Goal: Information Seeking & Learning: Learn about a topic

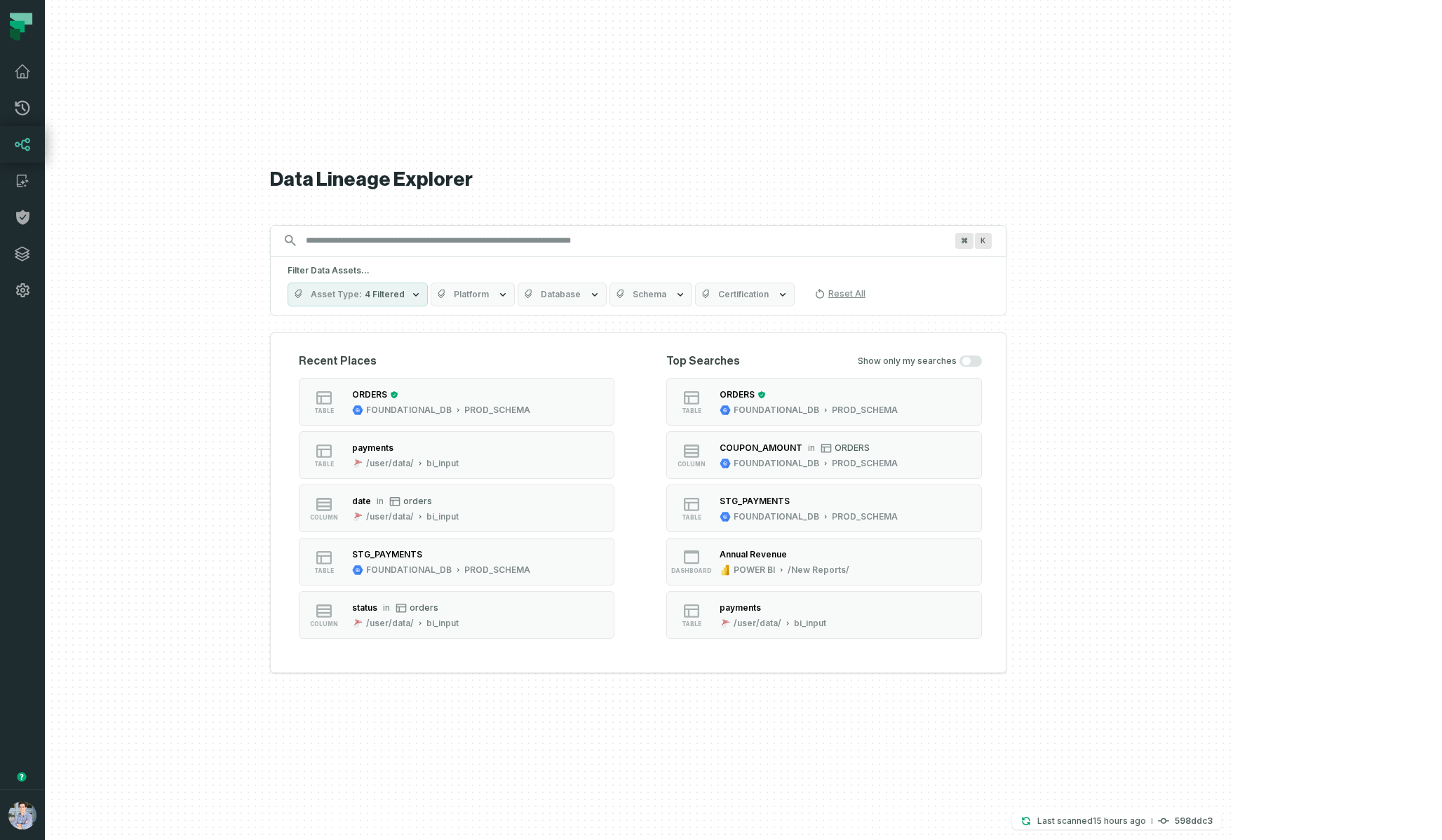
click at [1231, 61] on div at bounding box center [638, 420] width 1186 height 840
click at [581, 297] on span "Database" at bounding box center [561, 295] width 40 height 11
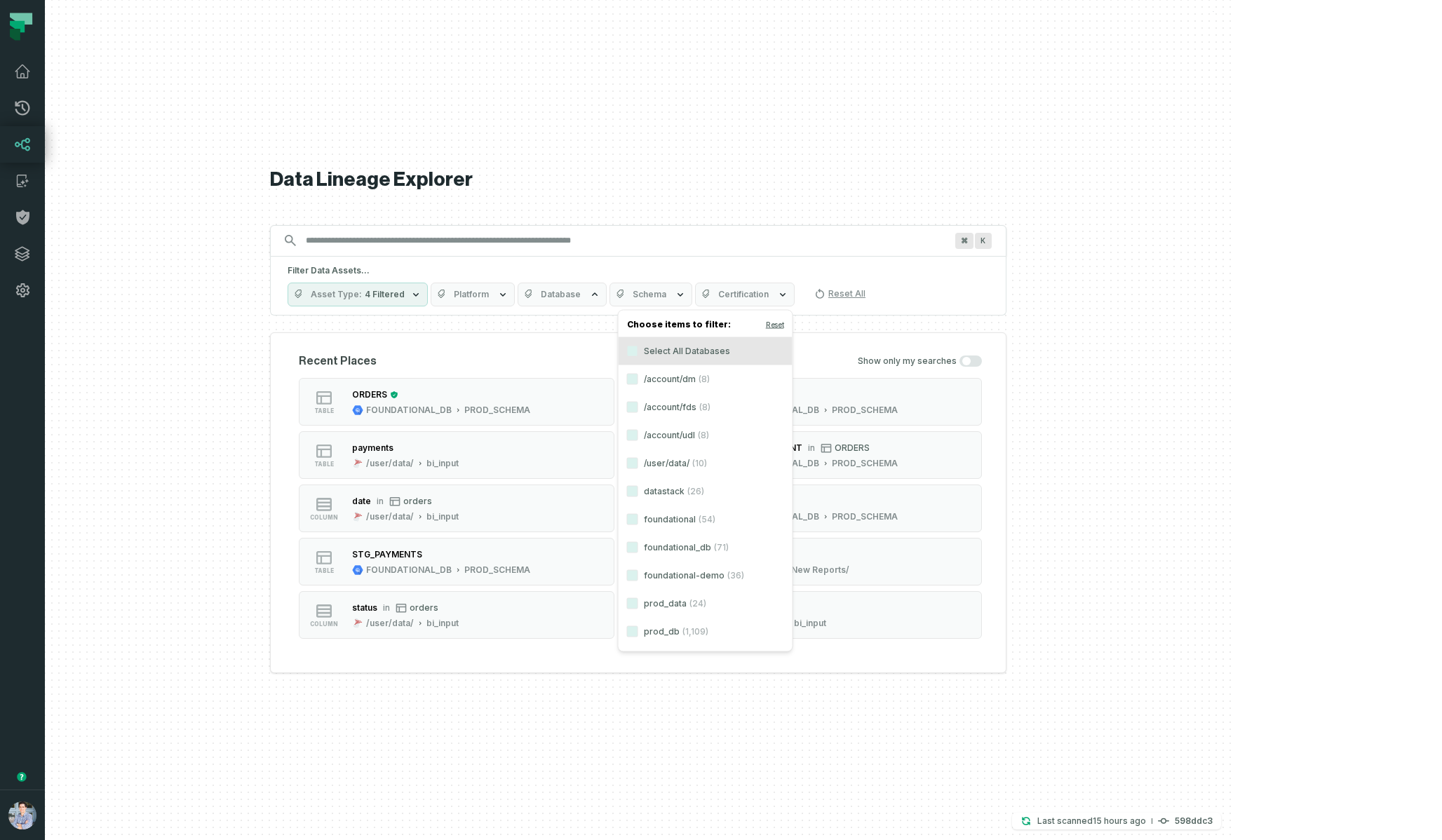
click at [489, 290] on span "Platform" at bounding box center [471, 295] width 35 height 11
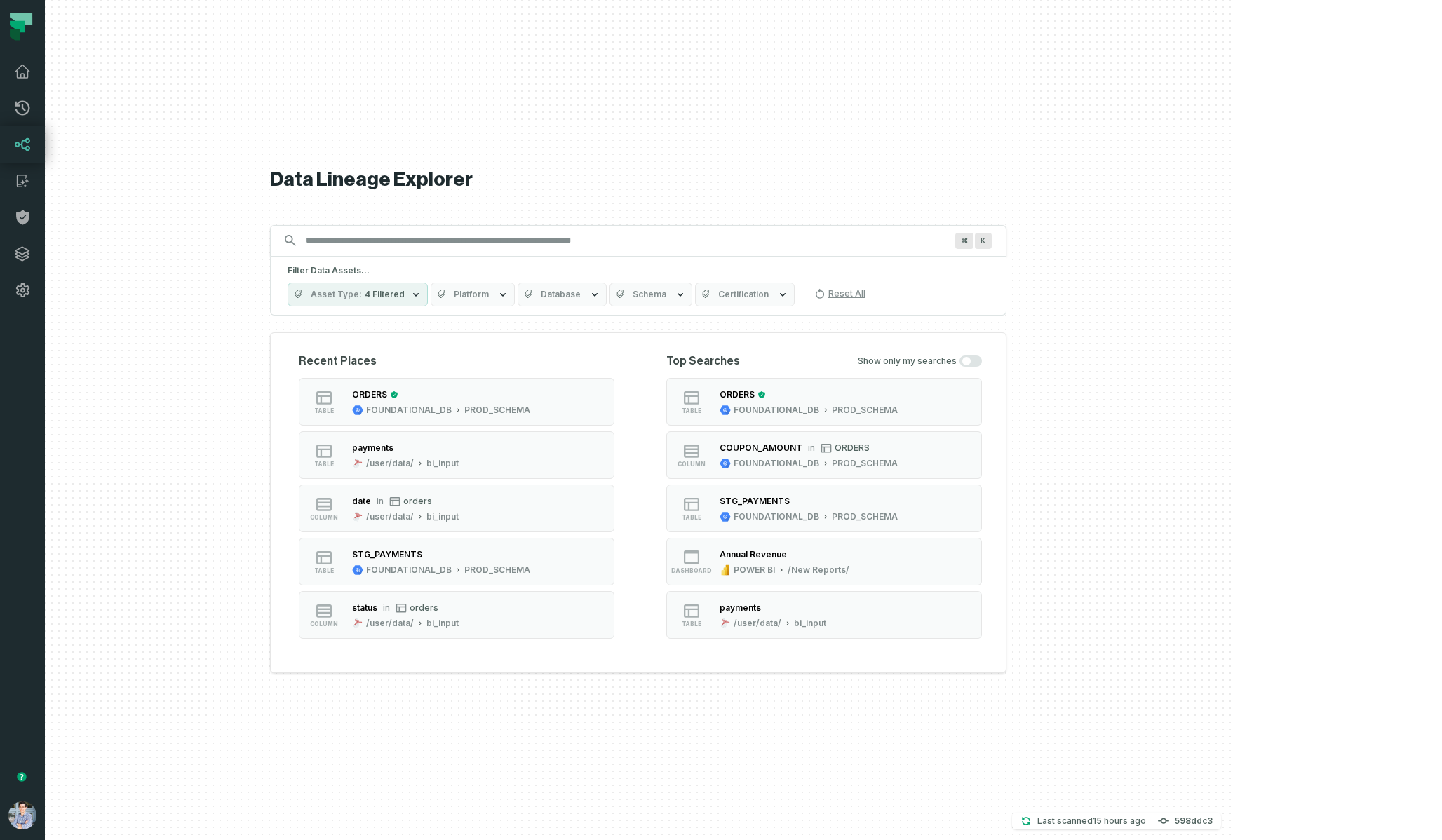
click at [625, 98] on div "Data Lineage Explorer Search for assets across the organization ⌘ K Filter Data…" at bounding box center [638, 420] width 736 height 840
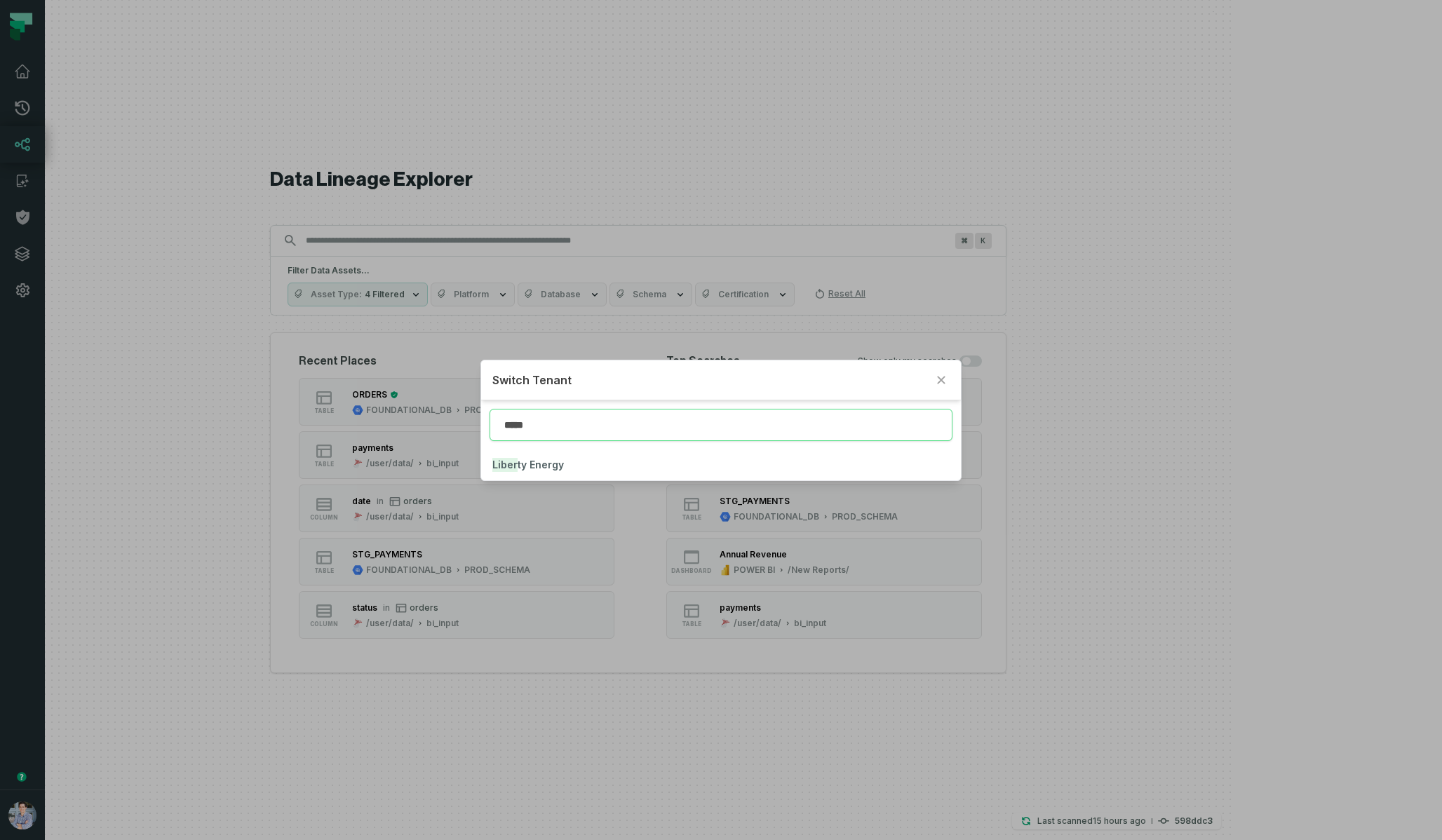
type input "*****"
click button "Liber ty Energy" at bounding box center [720, 464] width 479 height 31
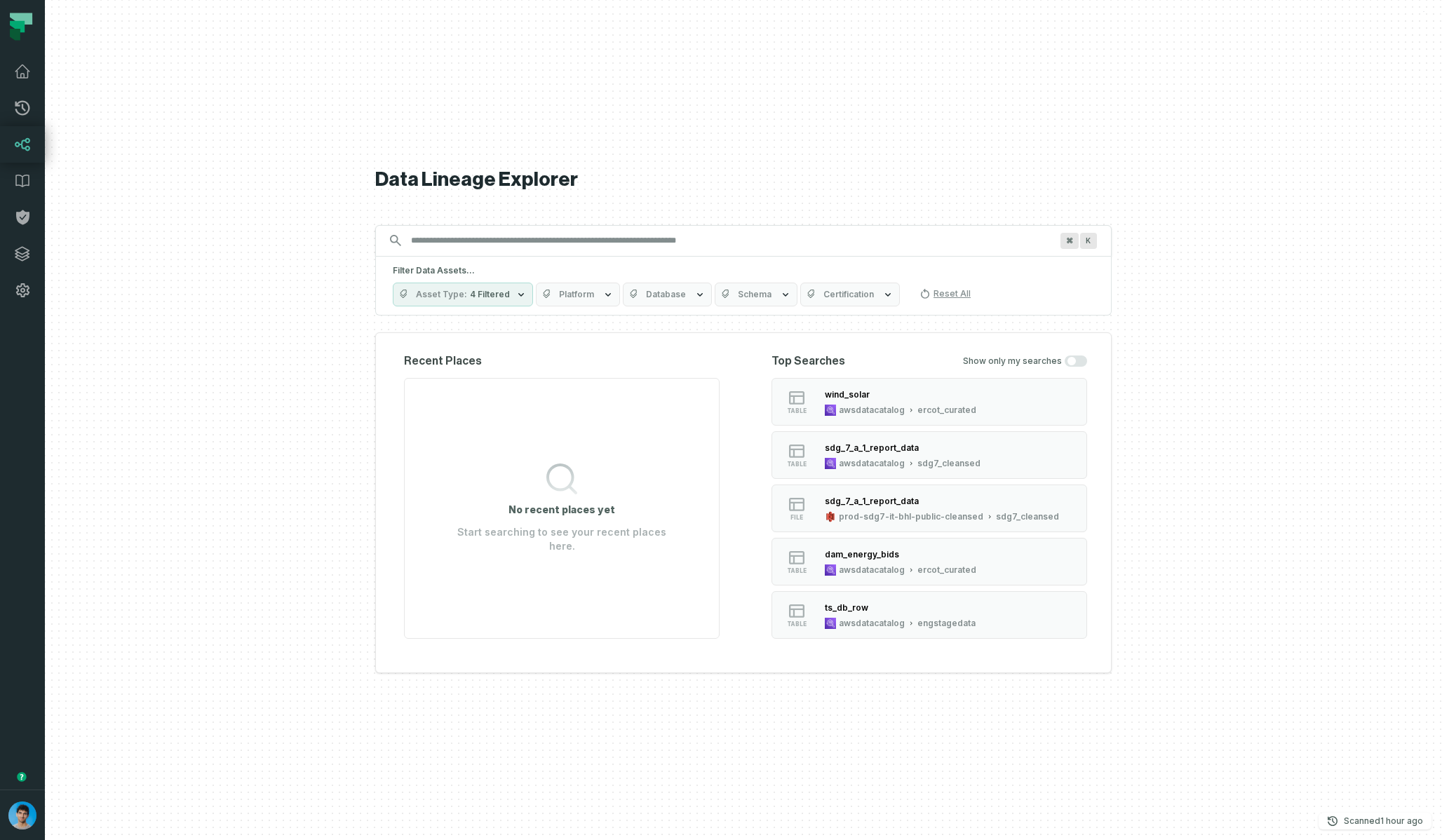
click at [650, 294] on span "Database" at bounding box center [666, 295] width 40 height 11
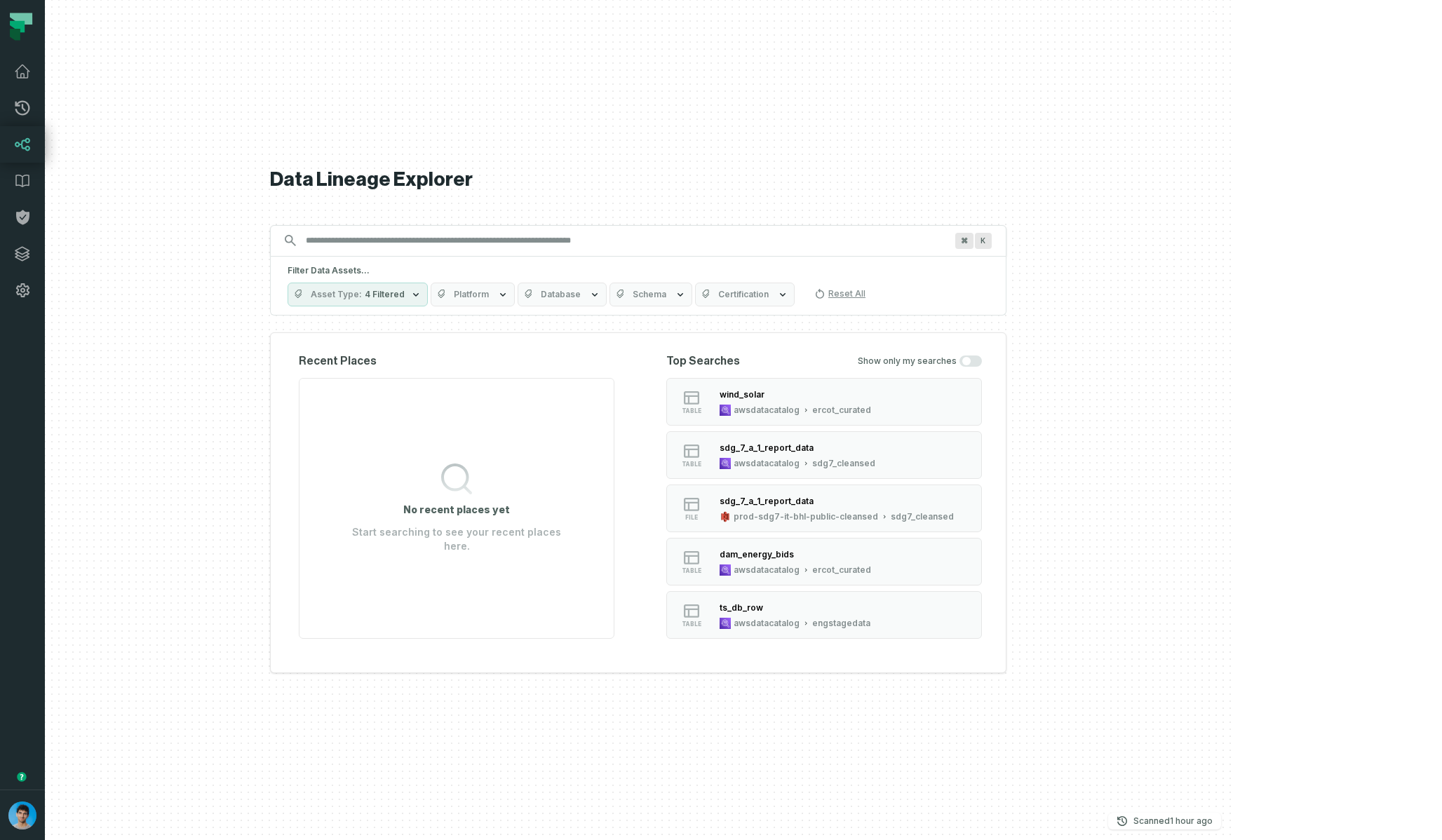
click at [489, 295] on span "Platform" at bounding box center [471, 295] width 35 height 11
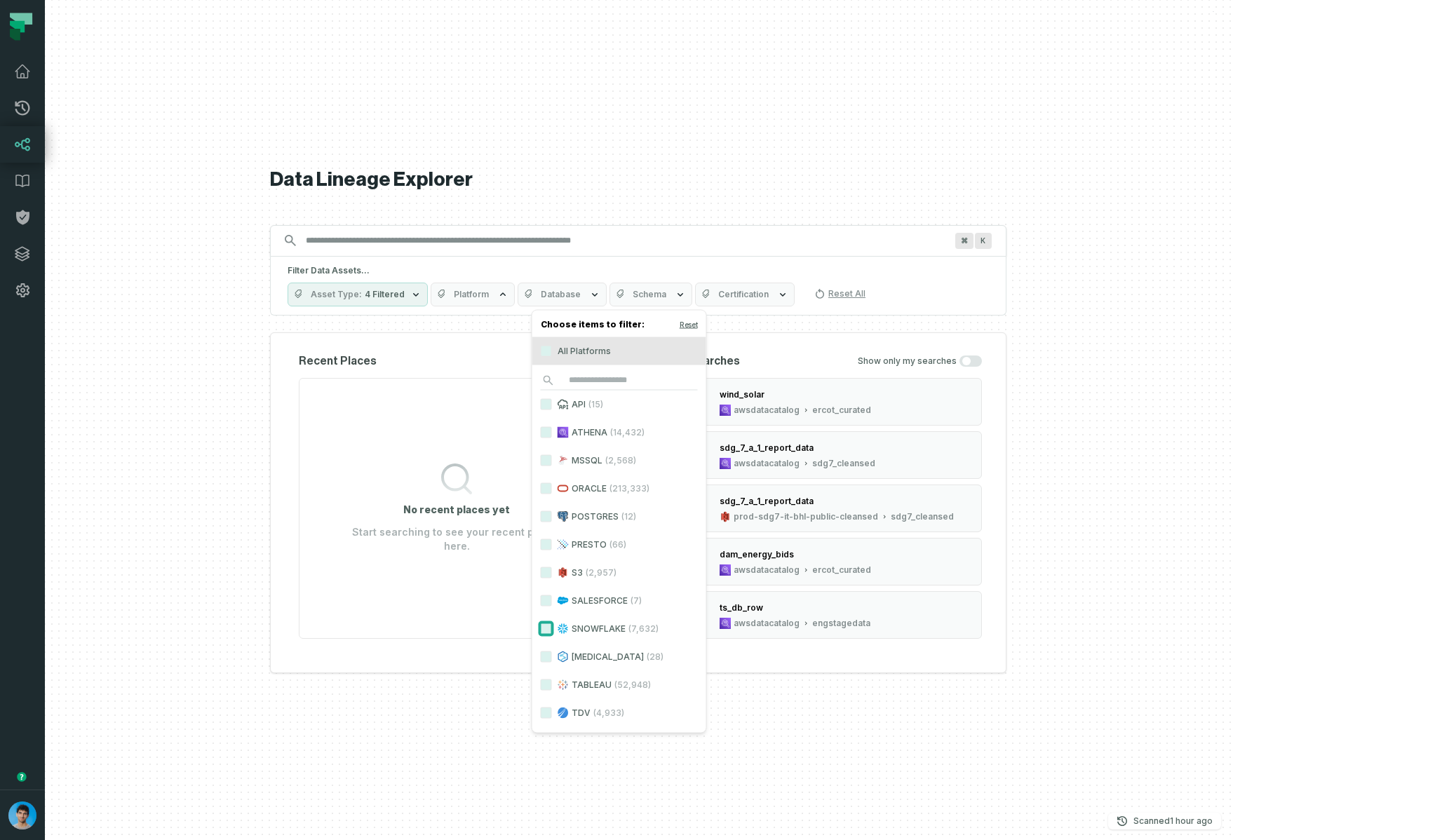
click at [547, 628] on button "SNOWFLAKE (7,632)" at bounding box center [546, 629] width 11 height 11
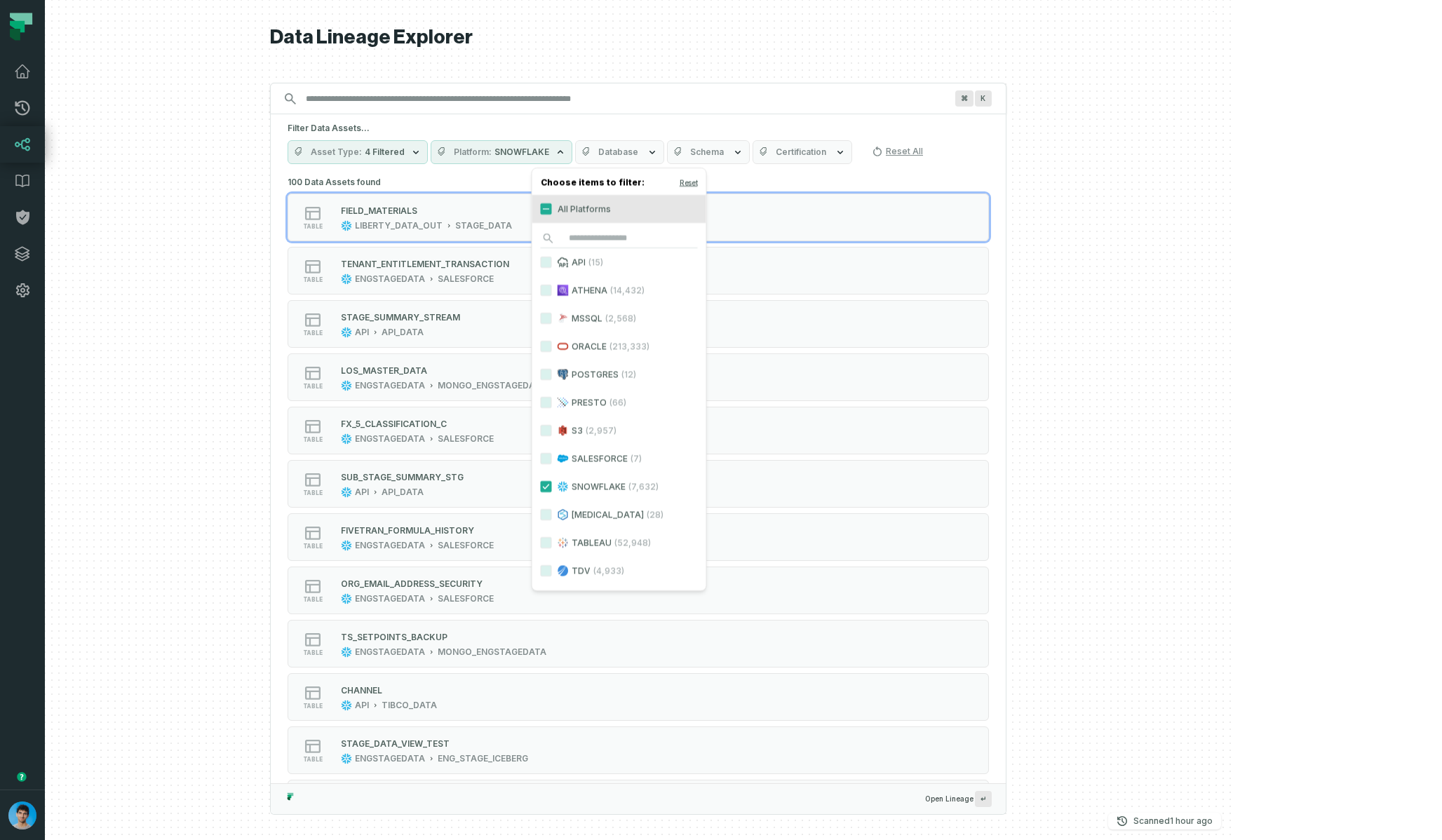
click at [664, 159] on button "Database" at bounding box center [619, 152] width 89 height 24
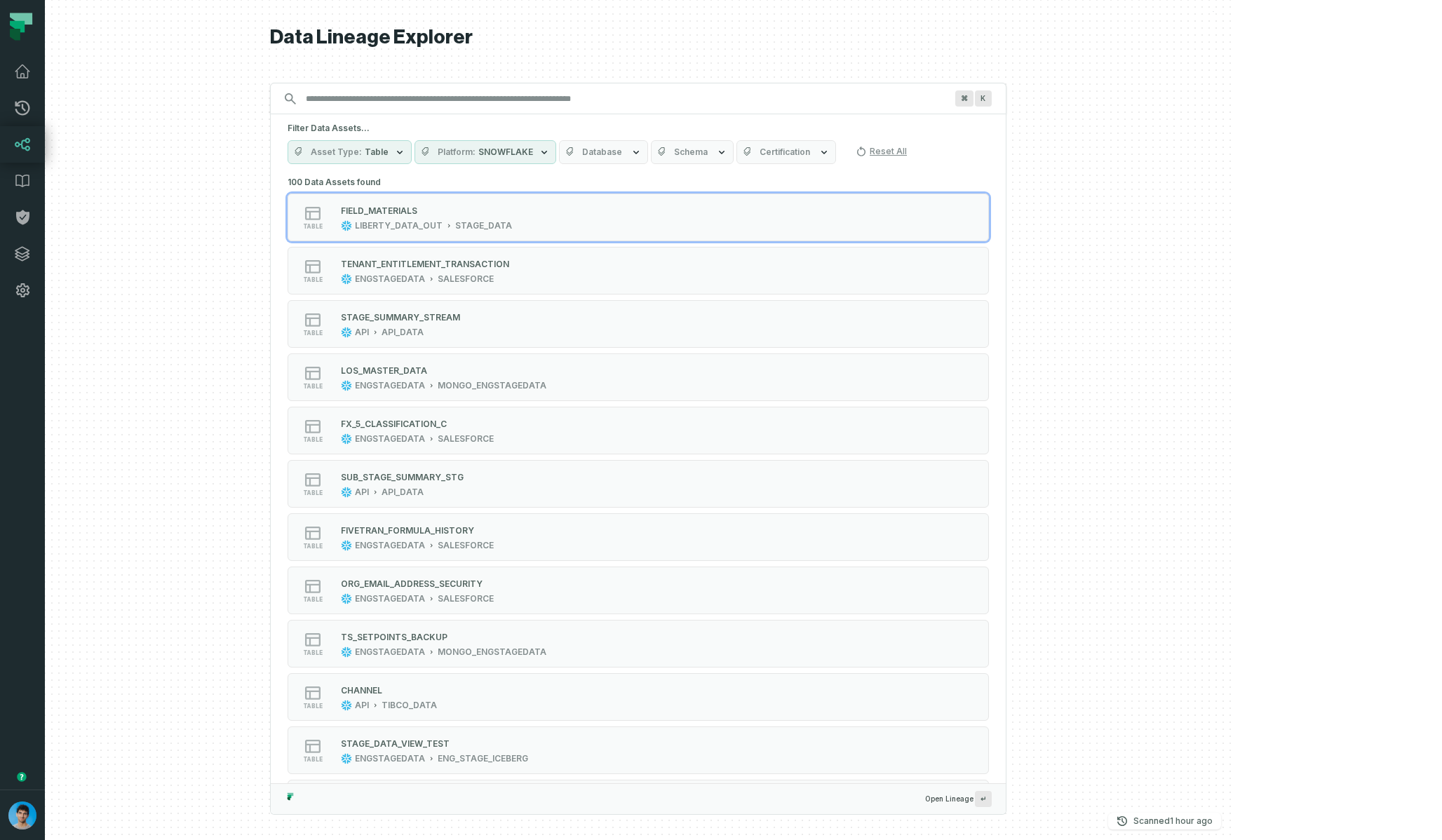
click at [707, 148] on span "Schema" at bounding box center [691, 152] width 34 height 11
click at [622, 147] on span "Database" at bounding box center [602, 152] width 40 height 11
click at [707, 154] on span "Schema" at bounding box center [691, 152] width 34 height 11
click at [642, 155] on icon "button" at bounding box center [636, 152] width 11 height 11
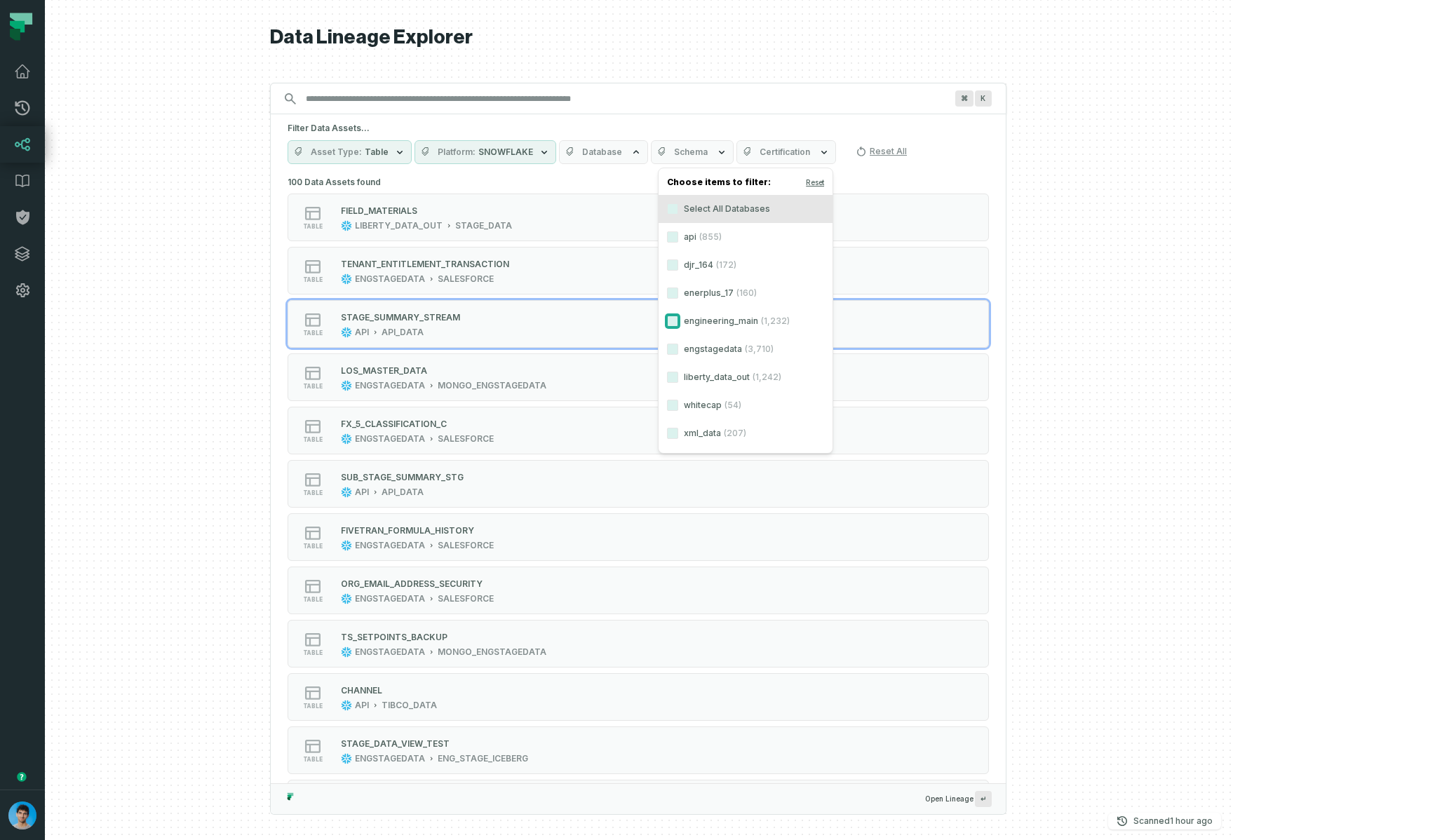
click at [671, 322] on button "engineering_main (1,232)" at bounding box center [672, 321] width 11 height 11
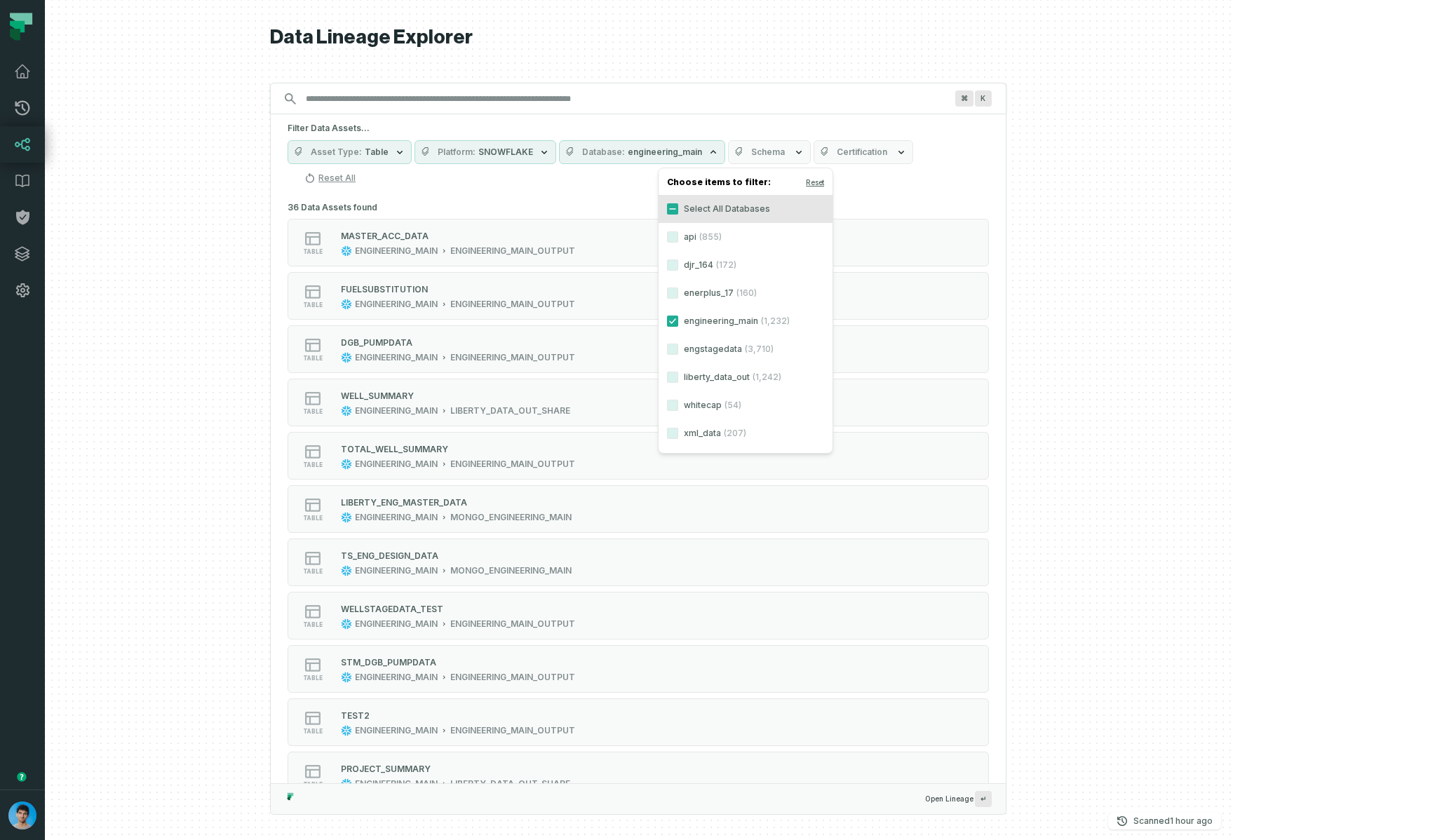
click at [852, 131] on h5 "Filter Data Assets..." at bounding box center [638, 128] width 701 height 11
click at [811, 146] on button "Schema" at bounding box center [769, 152] width 83 height 24
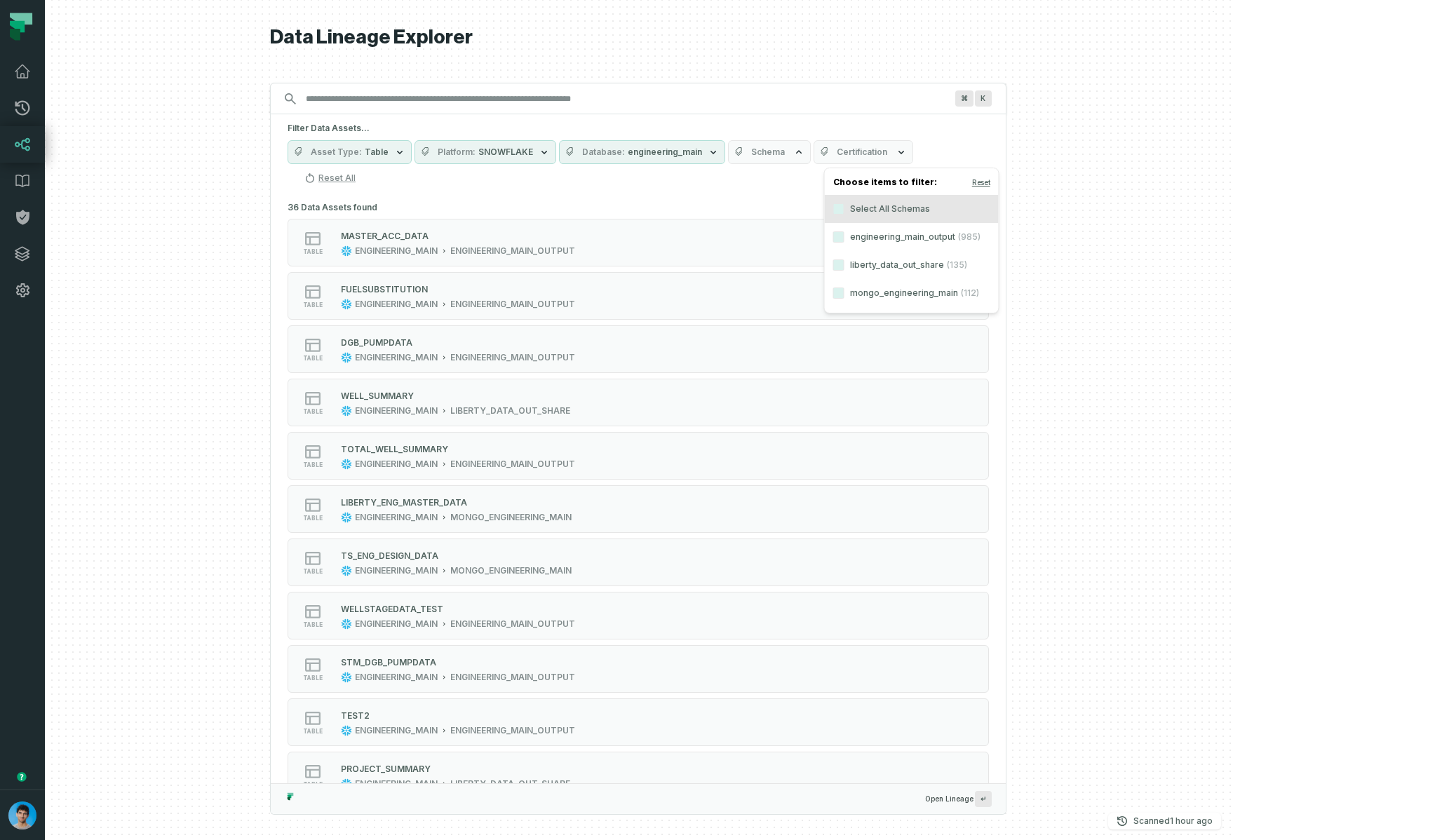
click at [811, 146] on button "Schema" at bounding box center [769, 152] width 83 height 24
click at [846, 136] on div "Filter Data Assets... Asset Type Table Platform SNOWFLAKE Database engineering_…" at bounding box center [638, 156] width 735 height 83
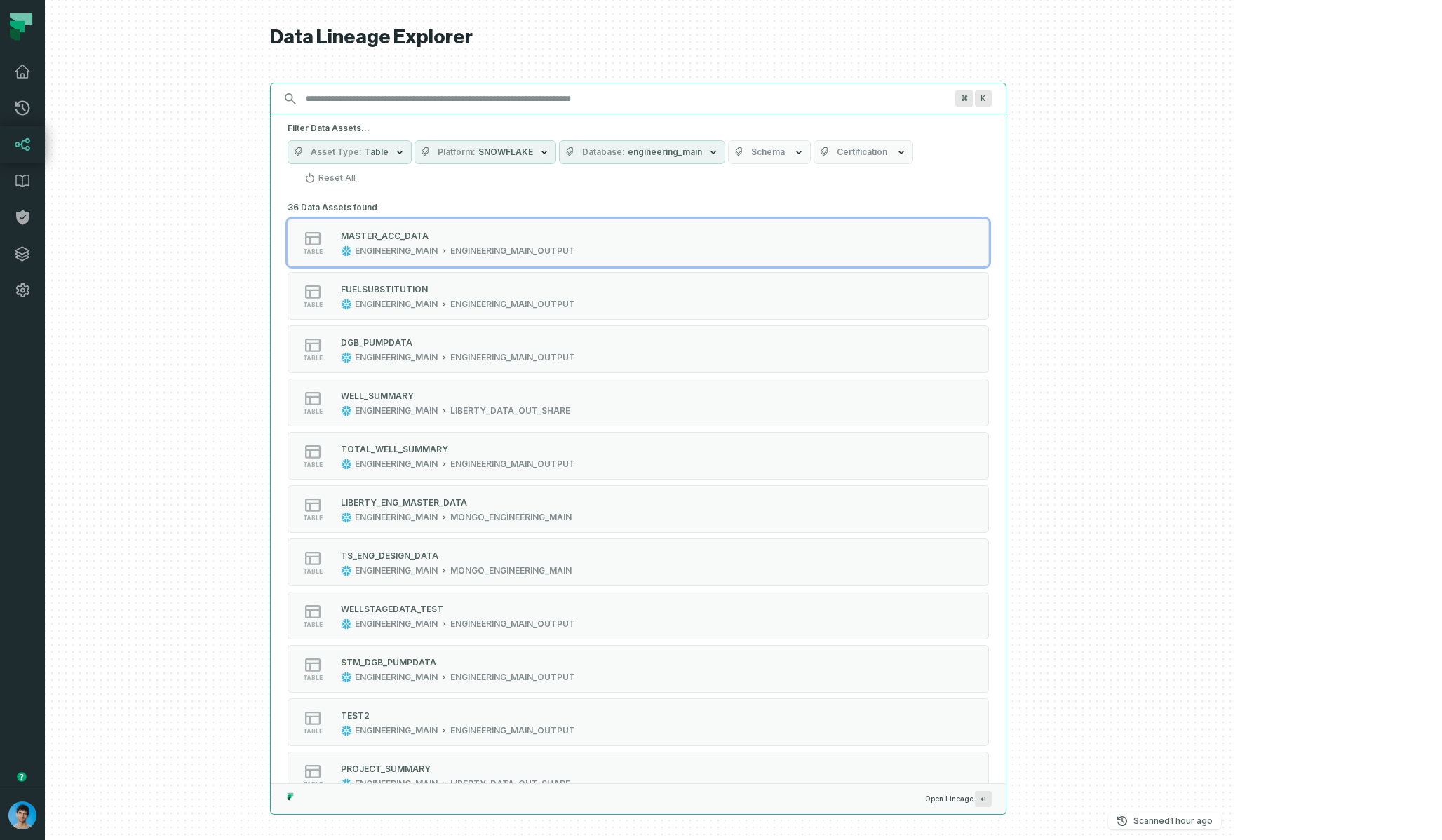
click at [540, 106] on input "Discovery Provider cmdk menu" at bounding box center [625, 98] width 656 height 22
click at [361, 167] on button "Reset All" at bounding box center [330, 178] width 62 height 22
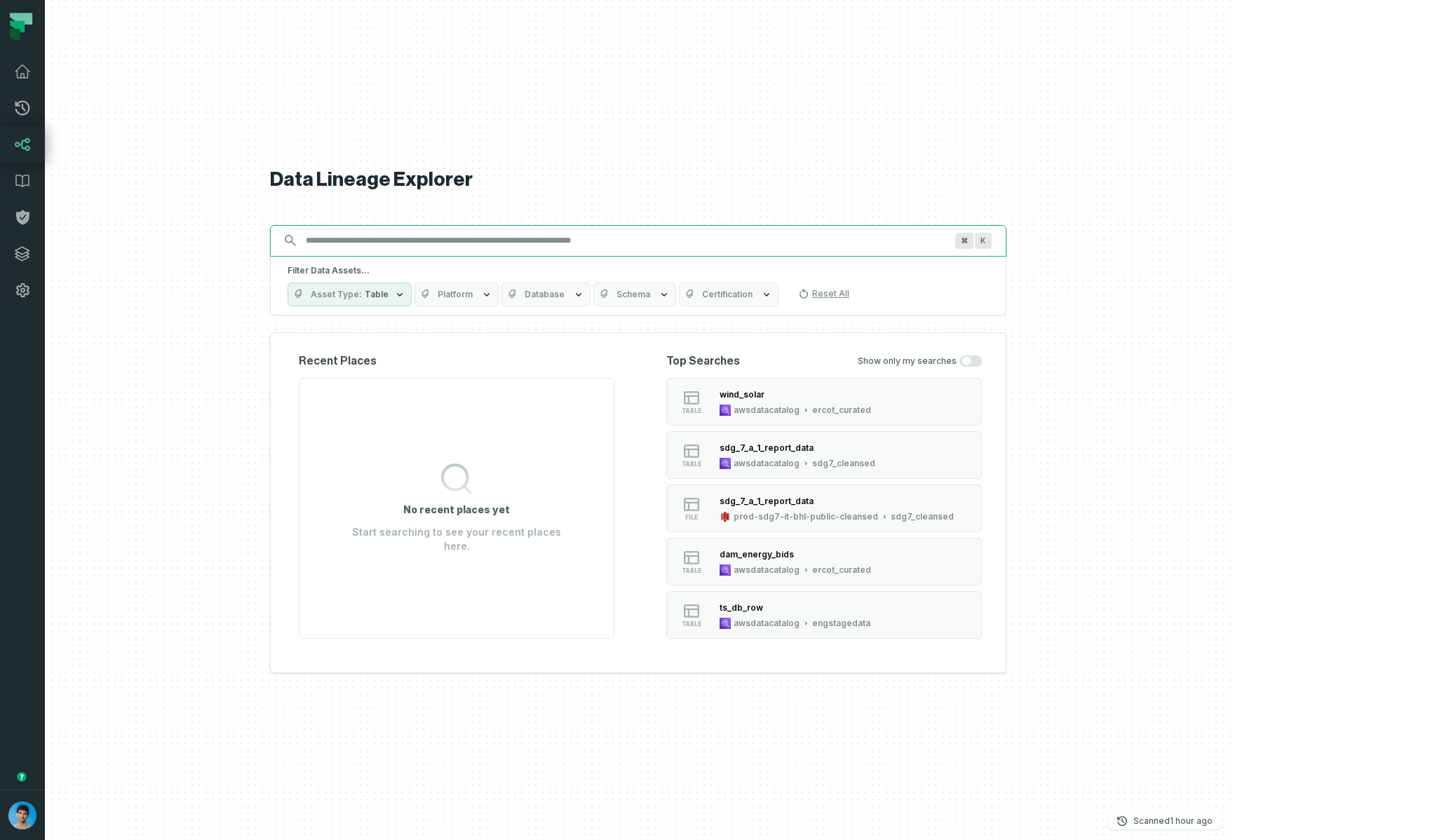
click at [581, 245] on input "Discovery Provider cmdk menu" at bounding box center [625, 240] width 656 height 22
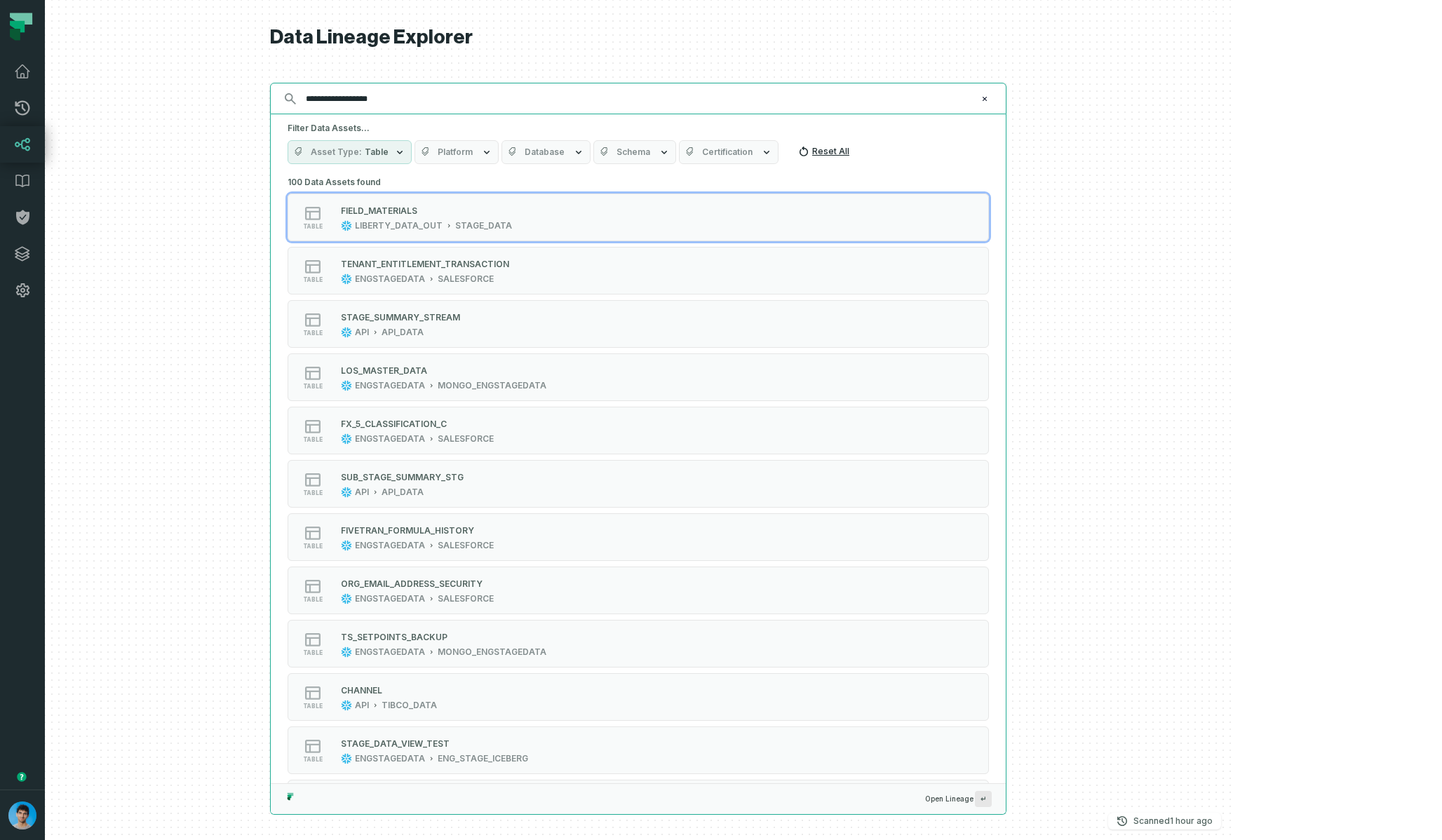
type input "**********"
click at [855, 151] on button "Reset All" at bounding box center [824, 151] width 62 height 22
click at [686, 101] on input "**********" at bounding box center [636, 98] width 679 height 22
